Goal: Find specific page/section

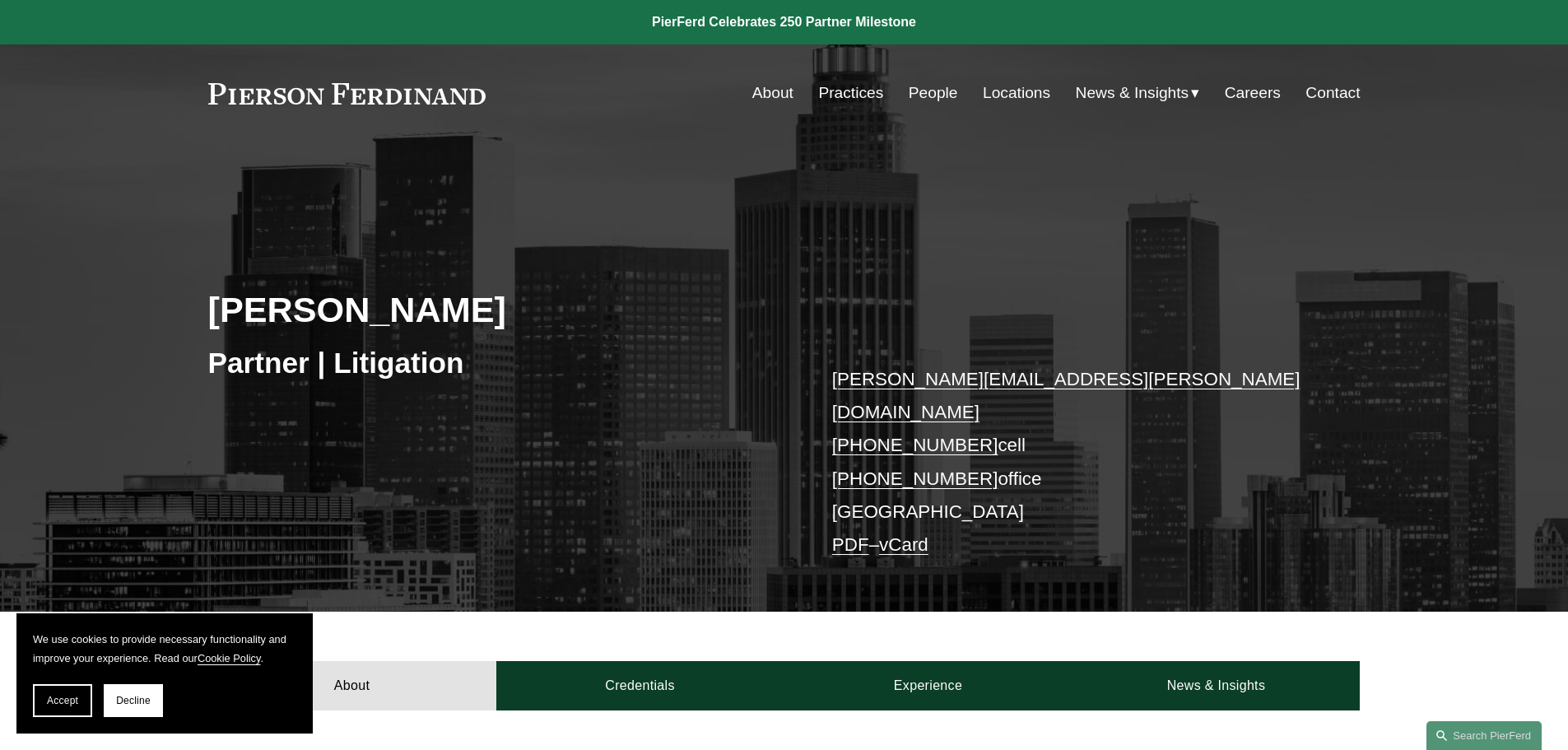
click at [917, 81] on link "People" at bounding box center [934, 93] width 49 height 32
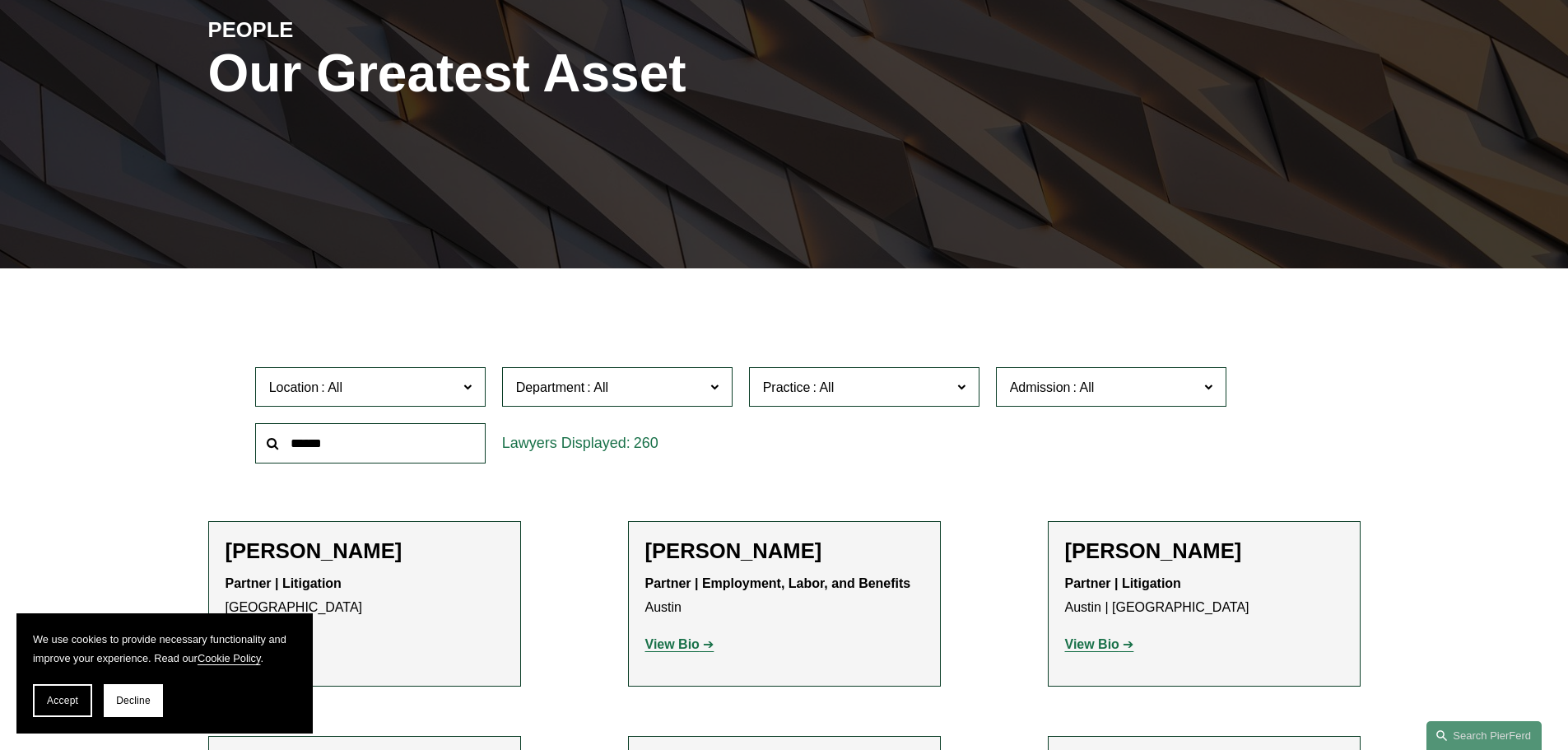
scroll to position [247, 0]
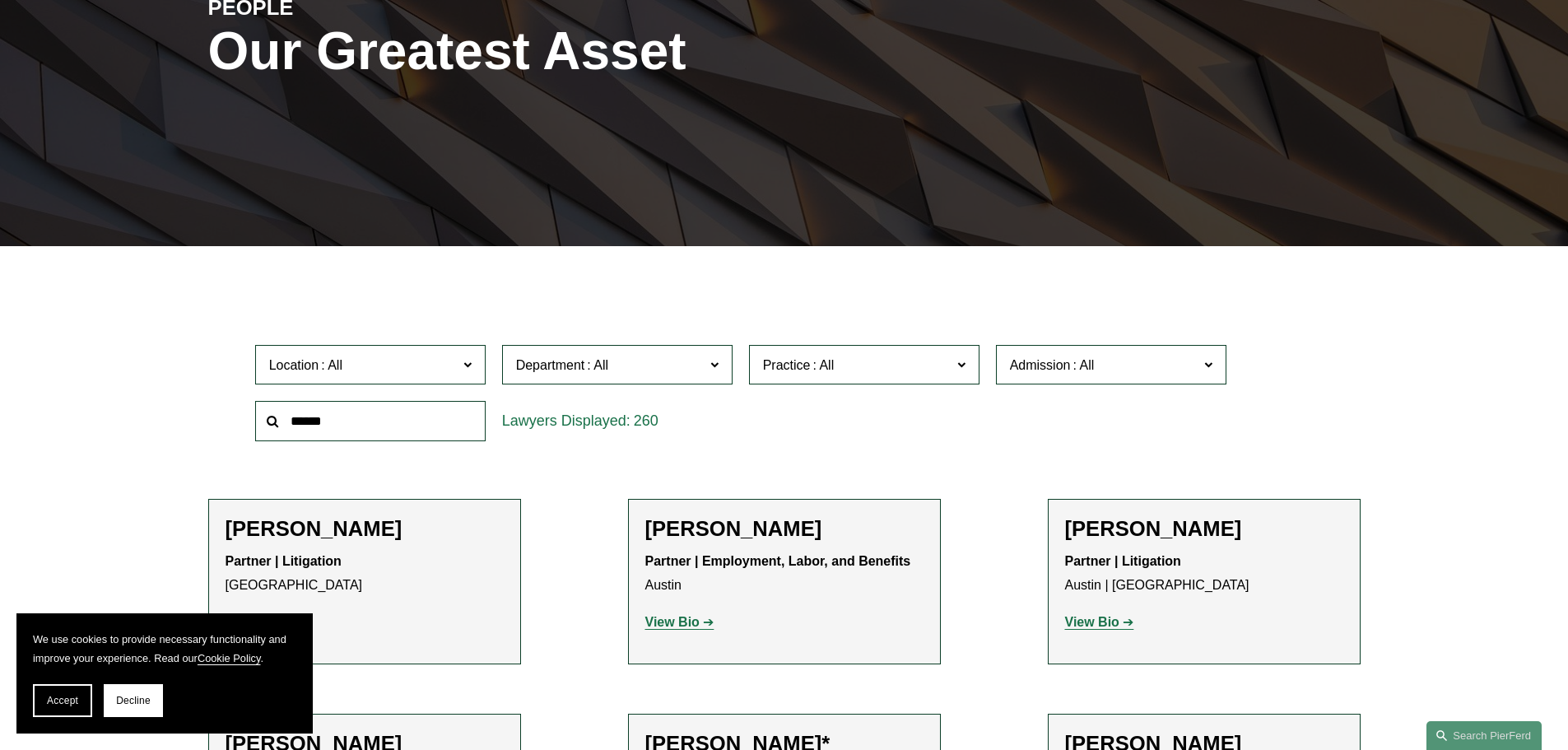
click at [359, 422] on input "text" at bounding box center [370, 421] width 231 height 41
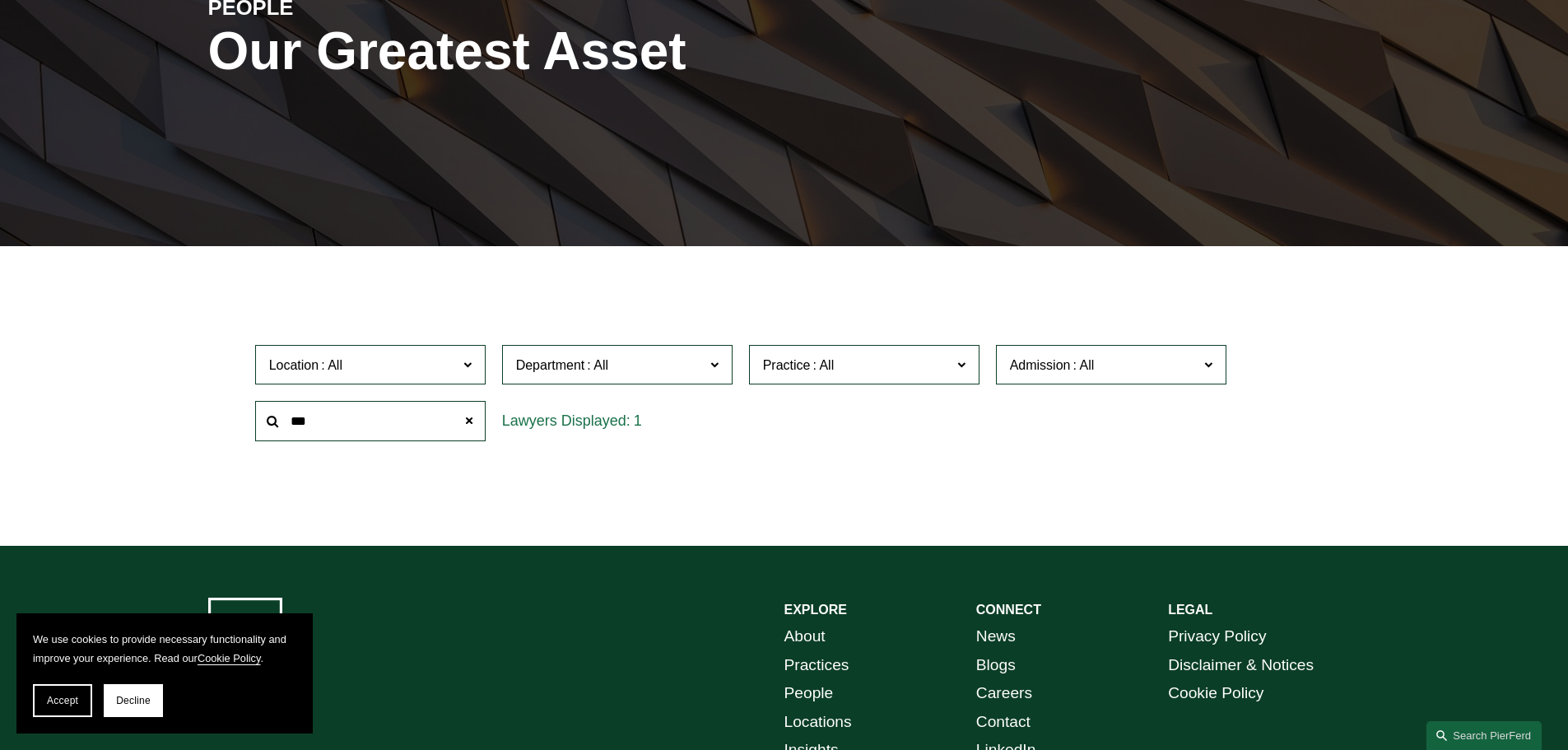
type input "***"
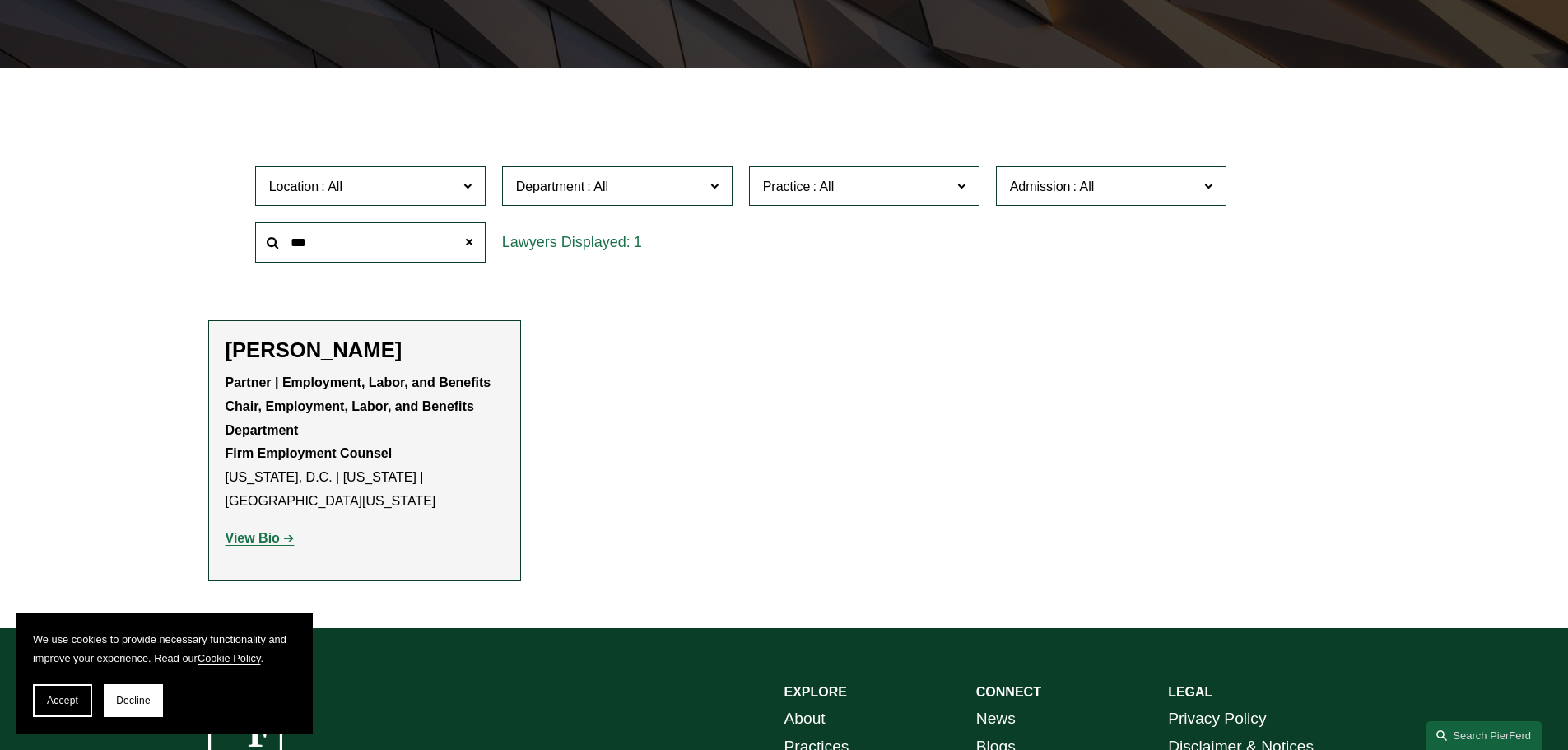
scroll to position [494, 0]
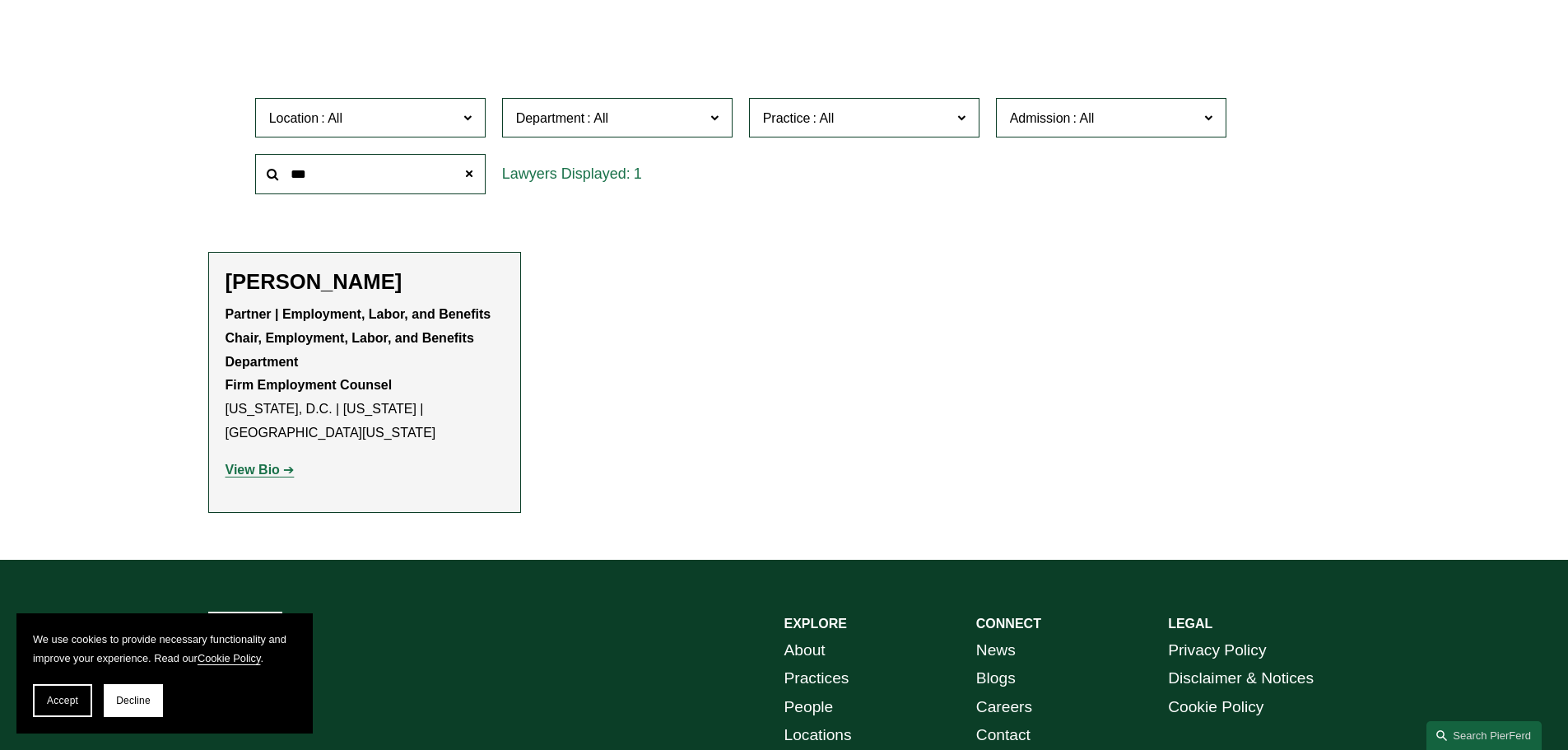
click at [290, 327] on p "Partner | Employment, Labor, and Benefits Chair, Employment, Labor, and Benefit…" at bounding box center [364, 374] width 278 height 142
click at [268, 470] on strong "View Bio" at bounding box center [252, 470] width 54 height 14
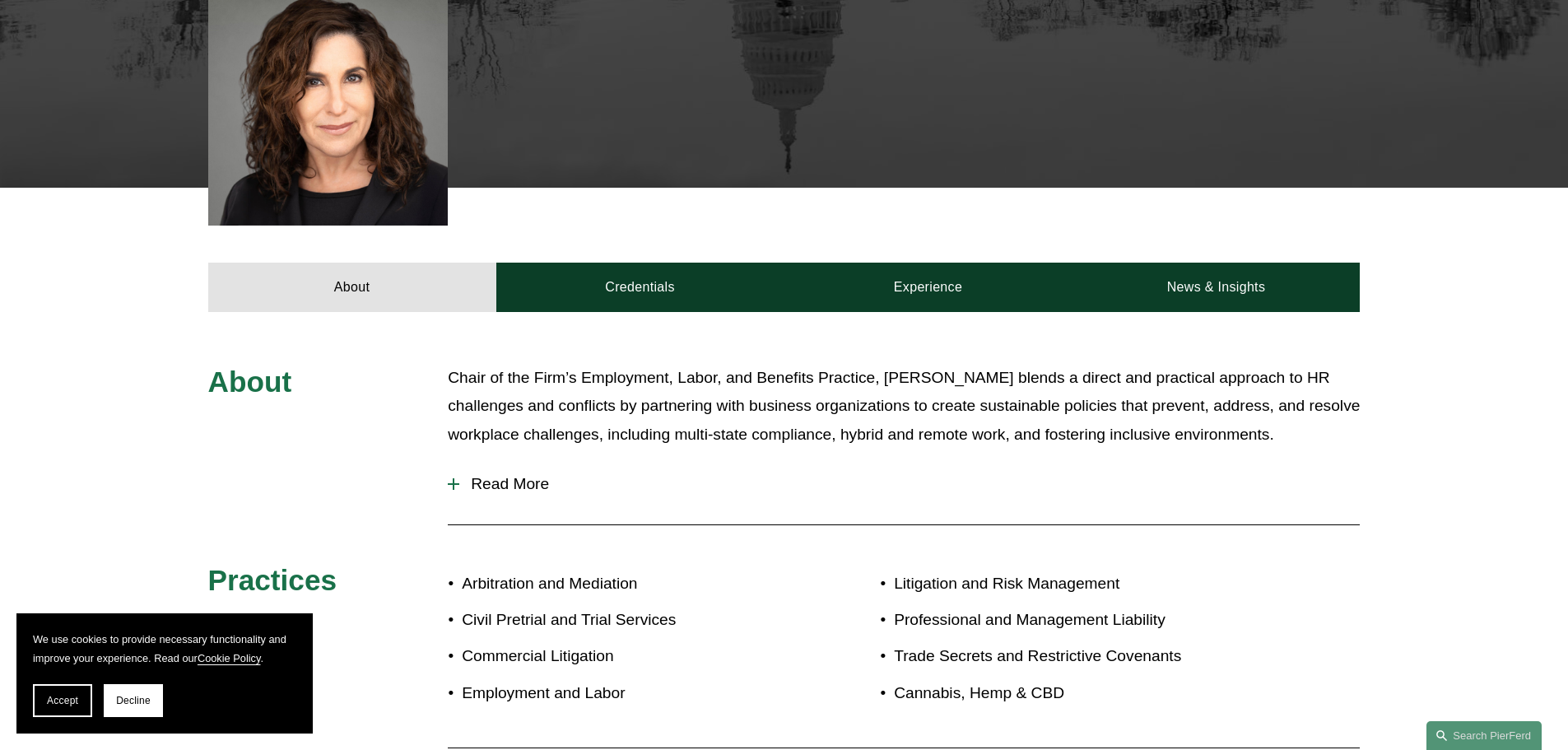
scroll to position [741, 0]
